Goal: Browse casually: Explore the website without a specific task or goal

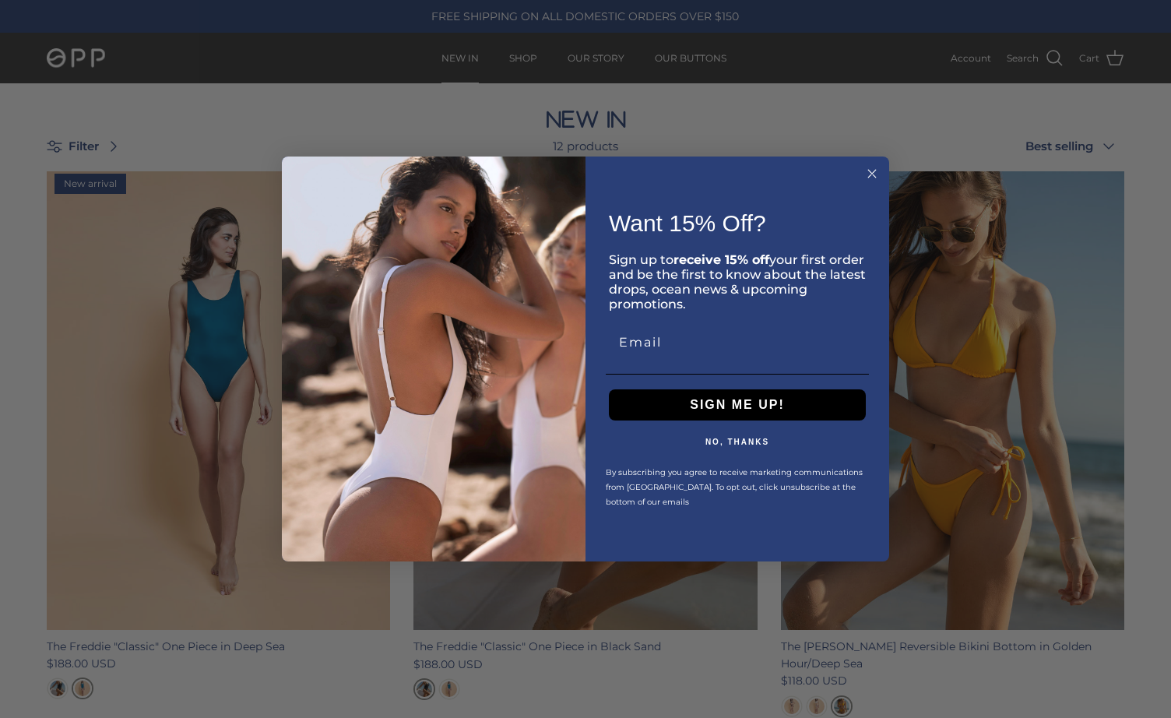
click at [881, 175] on form "Want 15% Off? ​ Sign up to receive 15% off your first order and be the first to…" at bounding box center [585, 358] width 607 height 405
click at [872, 175] on icon "Close dialog" at bounding box center [871, 173] width 19 height 19
